Goal: Transaction & Acquisition: Purchase product/service

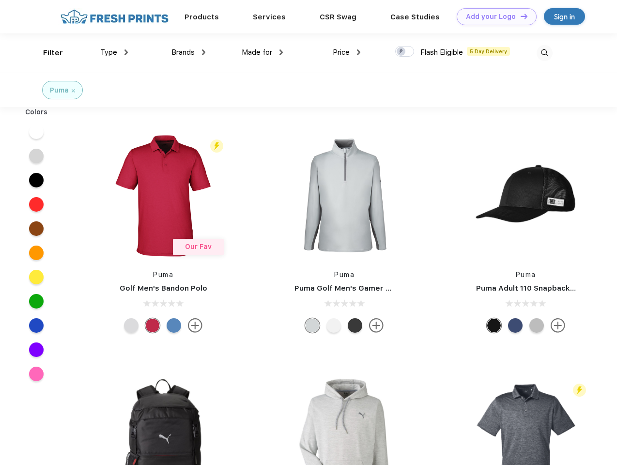
click at [493, 16] on link "Add your Logo Design Tool" at bounding box center [497, 16] width 80 height 17
click at [0, 0] on div "Design Tool" at bounding box center [0, 0] width 0 height 0
click at [520, 16] on link "Add your Logo Design Tool" at bounding box center [497, 16] width 80 height 17
click at [47, 53] on div "Filter" at bounding box center [53, 52] width 20 height 11
click at [114, 52] on span "Type" at bounding box center [108, 52] width 17 height 9
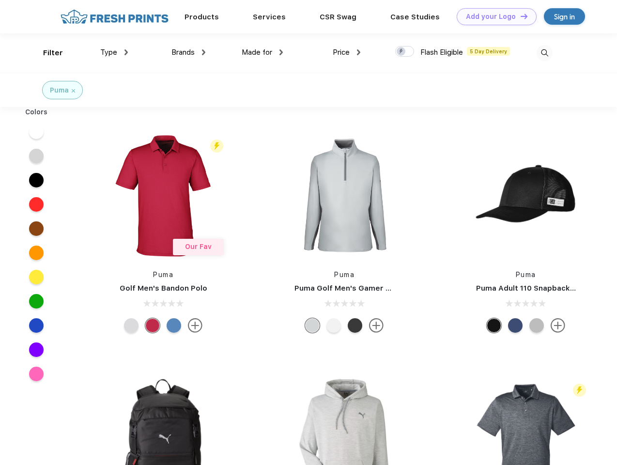
click at [188, 52] on span "Brands" at bounding box center [183, 52] width 23 height 9
click at [263, 52] on span "Made for" at bounding box center [257, 52] width 31 height 9
click at [347, 52] on span "Price" at bounding box center [341, 52] width 17 height 9
click at [405, 52] on div at bounding box center [404, 51] width 19 height 11
click at [402, 52] on input "checkbox" at bounding box center [398, 49] width 6 height 6
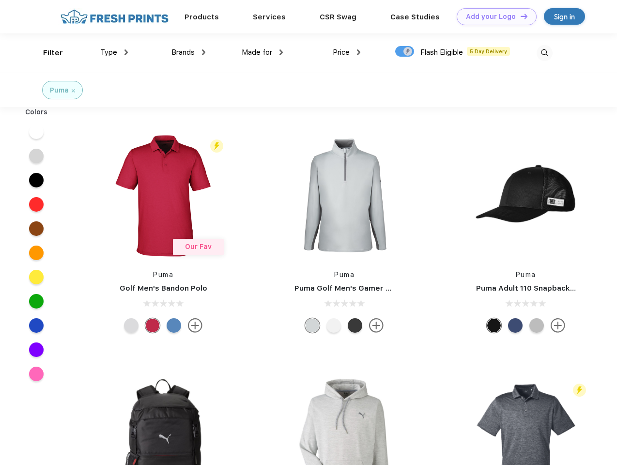
click at [545, 53] on img at bounding box center [545, 53] width 16 height 16
